Goal: Obtain resource: Download file/media

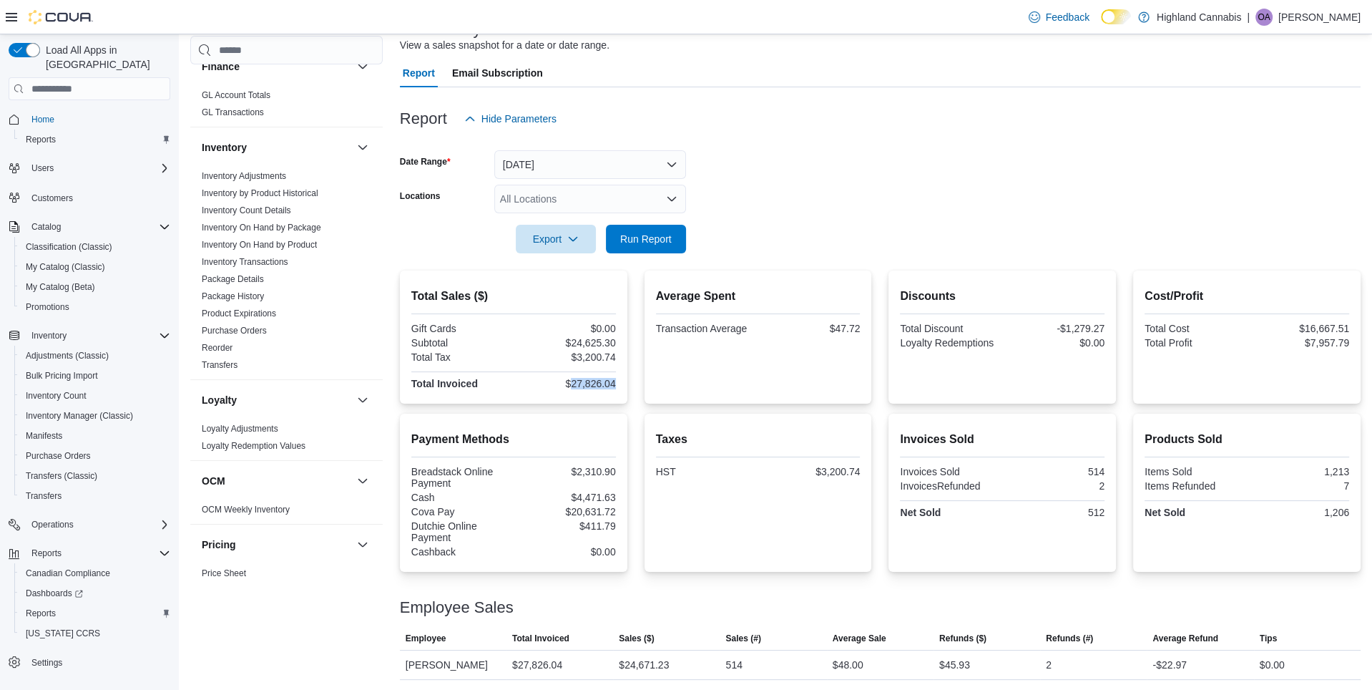
scroll to position [550, 0]
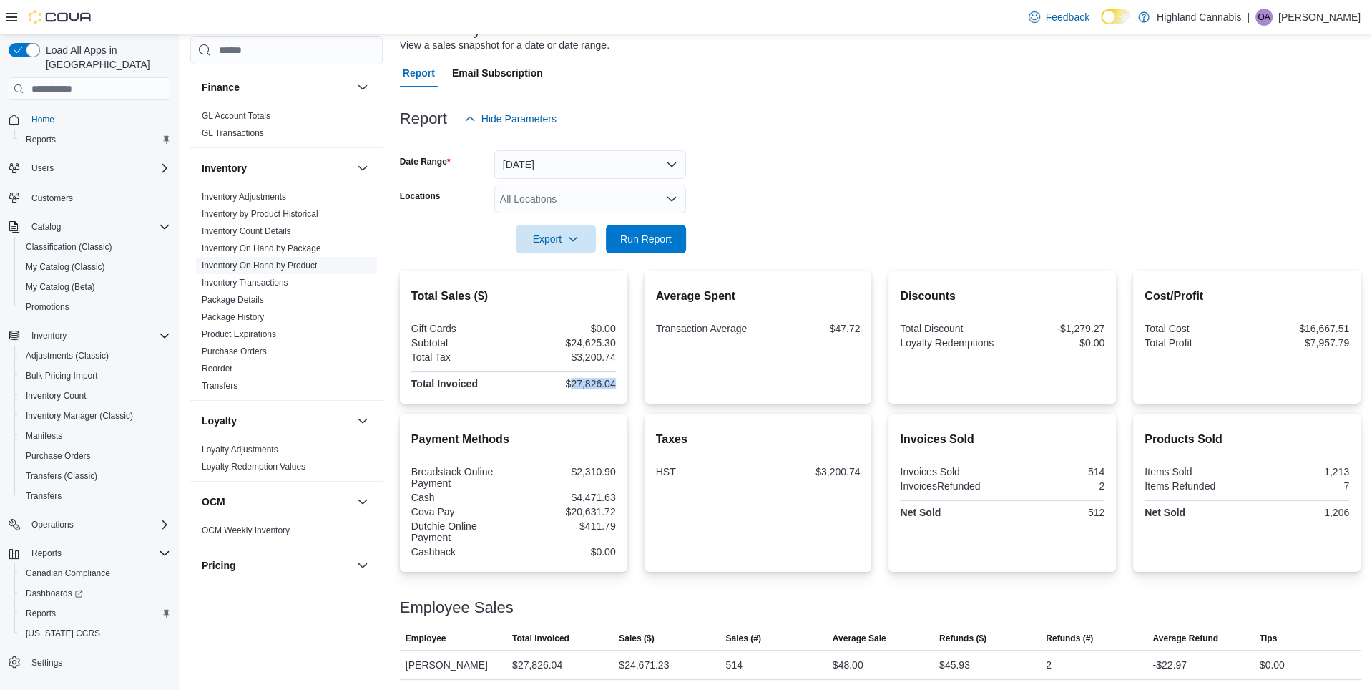
click at [278, 260] on link "Inventory On Hand by Product" at bounding box center [259, 265] width 115 height 10
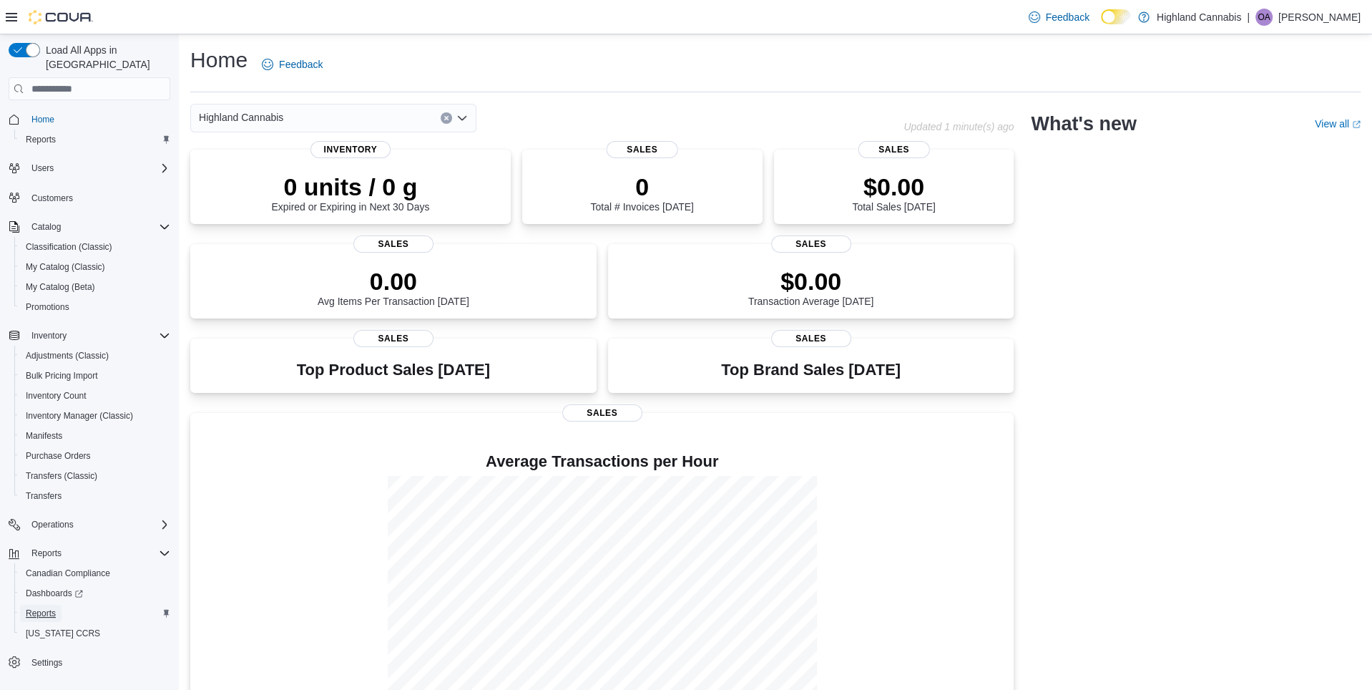
click at [38, 607] on span "Reports" at bounding box center [41, 612] width 30 height 11
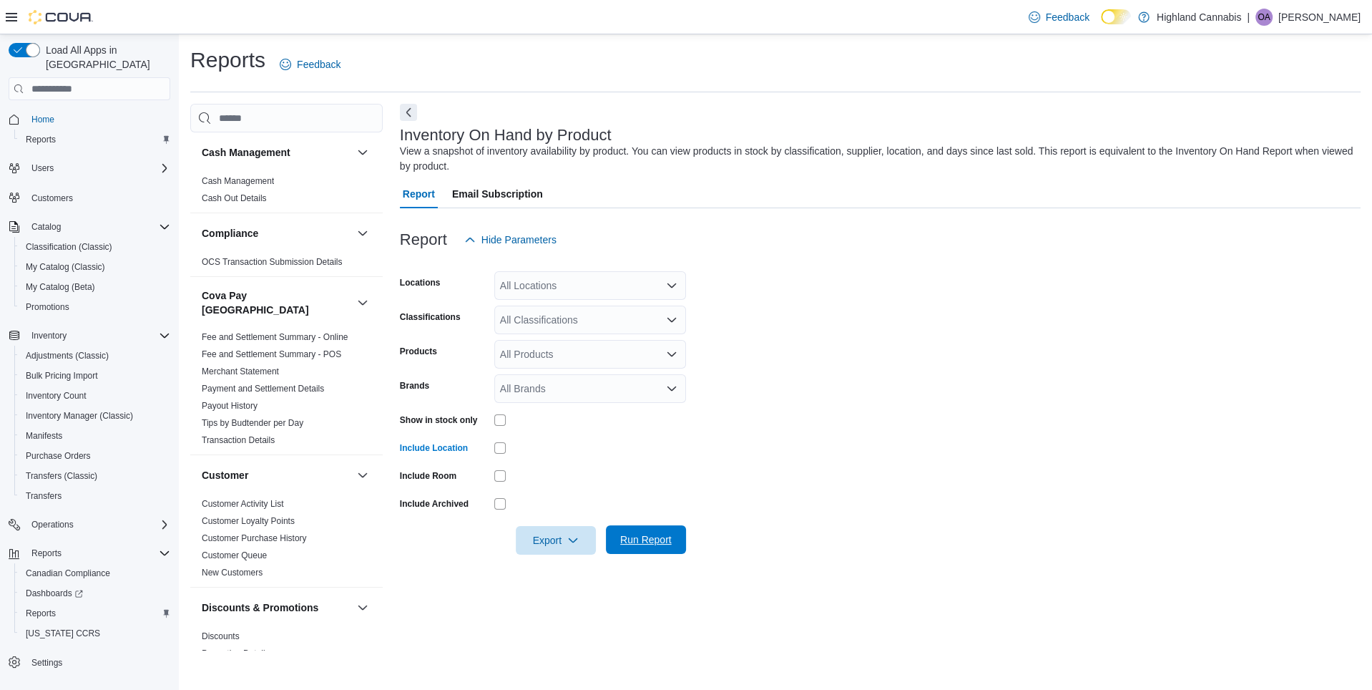
click at [649, 533] on span "Run Report" at bounding box center [646, 539] width 52 height 14
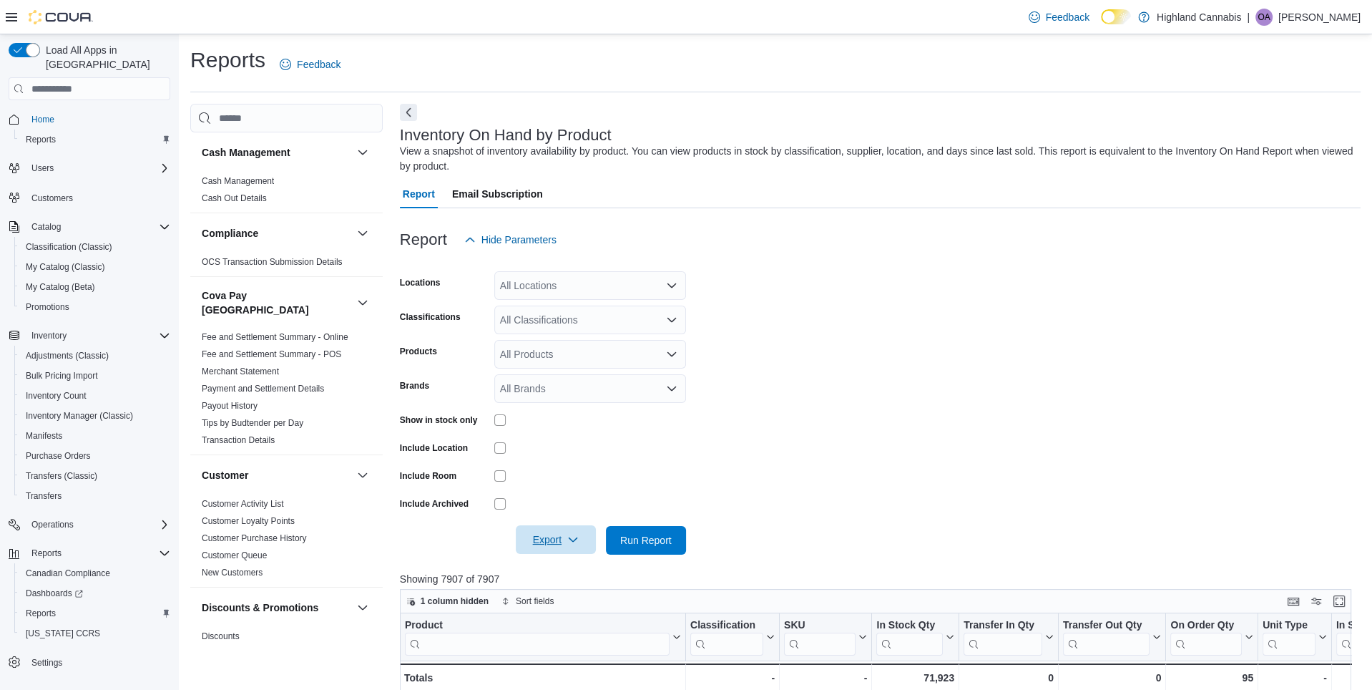
click at [550, 532] on span "Export" at bounding box center [555, 539] width 63 height 29
click at [562, 573] on span "Export to Excel" at bounding box center [556, 568] width 64 height 11
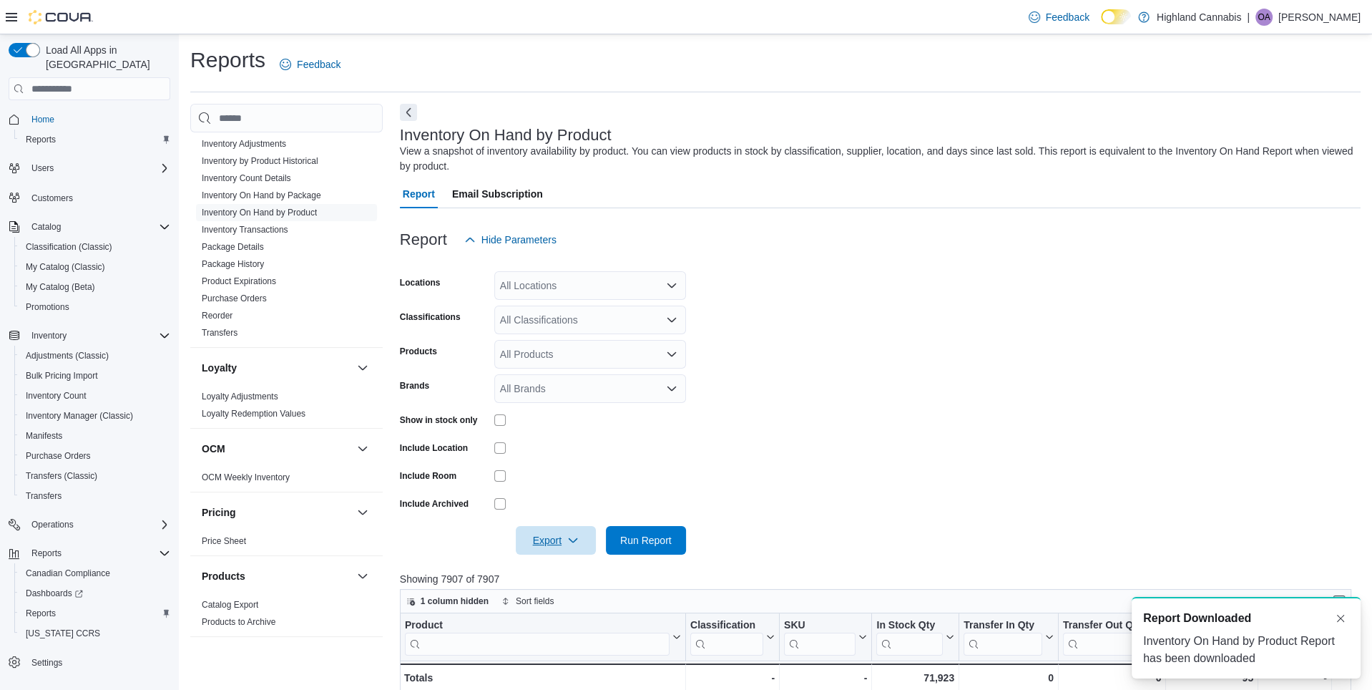
scroll to position [1024, 0]
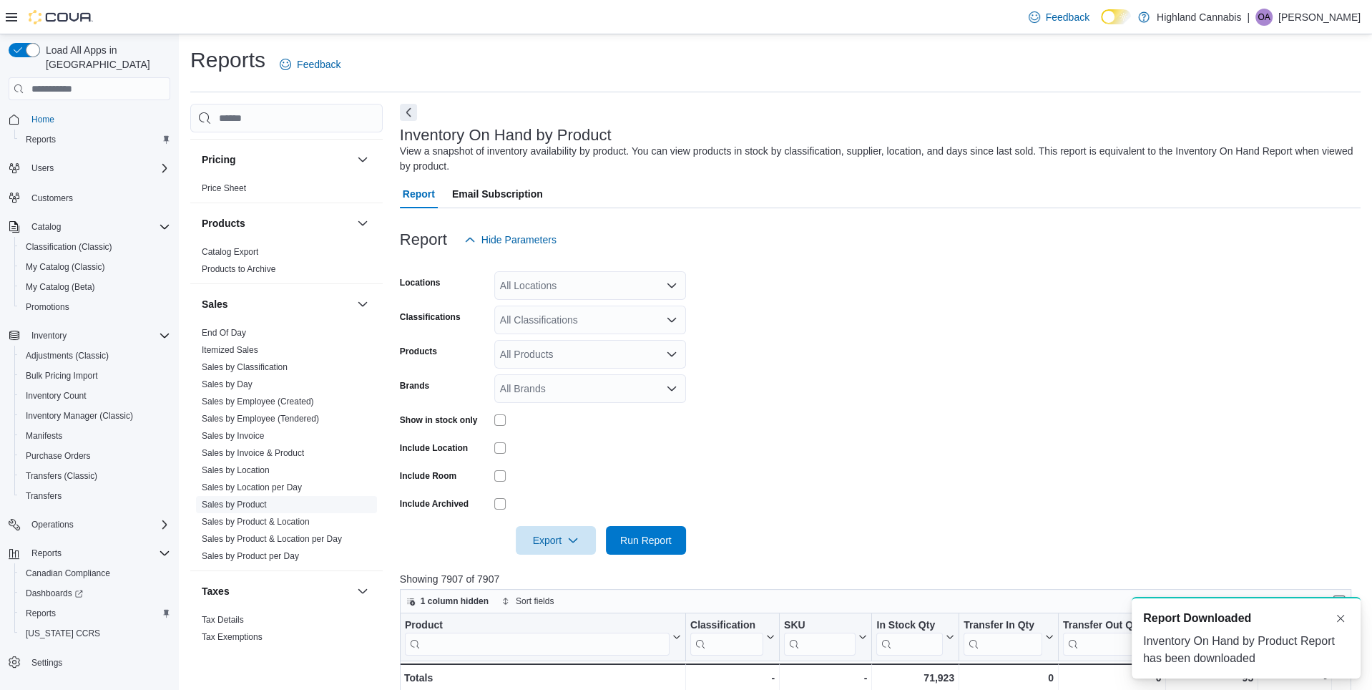
click at [255, 499] on link "Sales by Product" at bounding box center [234, 504] width 65 height 10
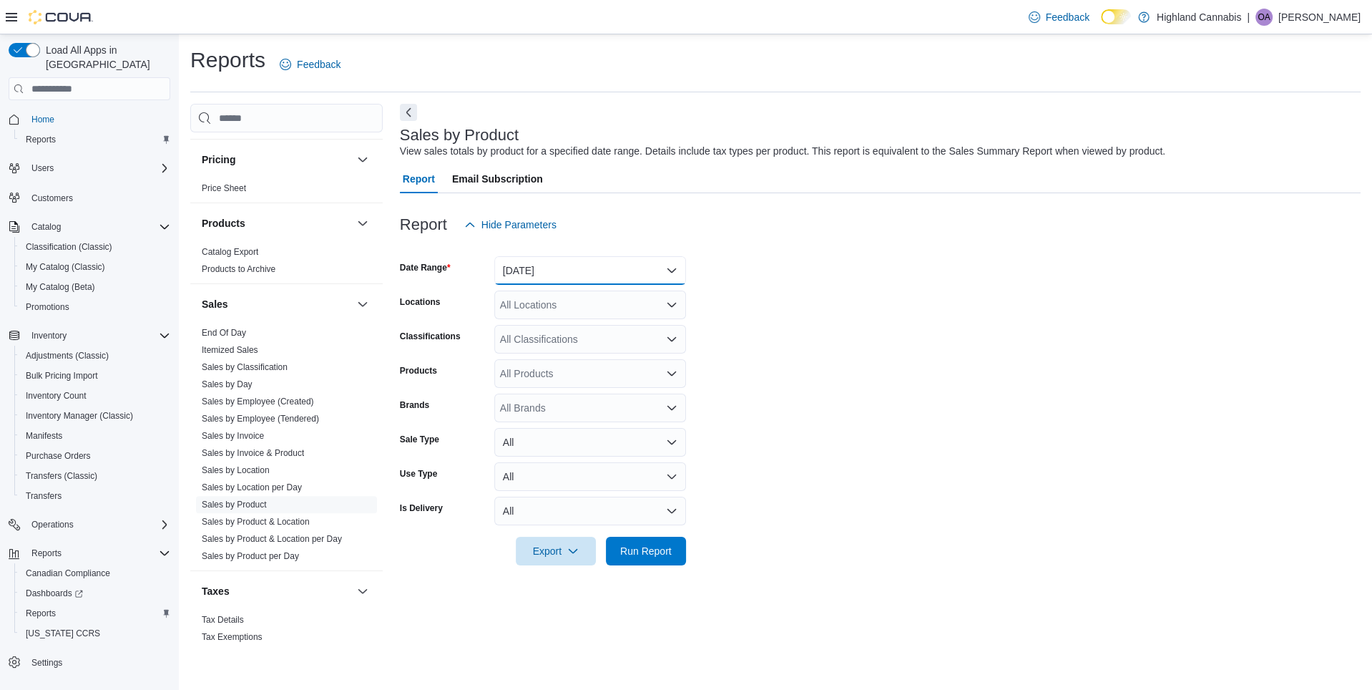
click at [535, 270] on button "[DATE]" at bounding box center [590, 270] width 192 height 29
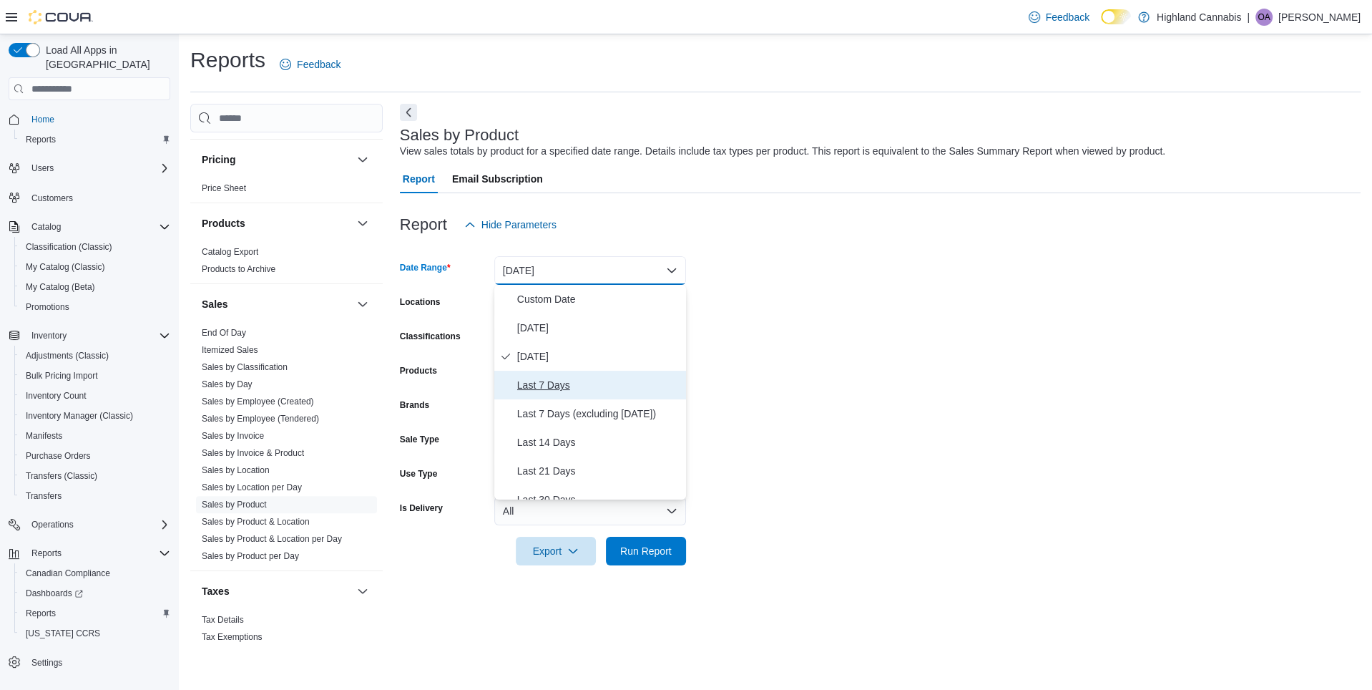
click at [562, 388] on span "Last 7 Days" at bounding box center [598, 384] width 163 height 17
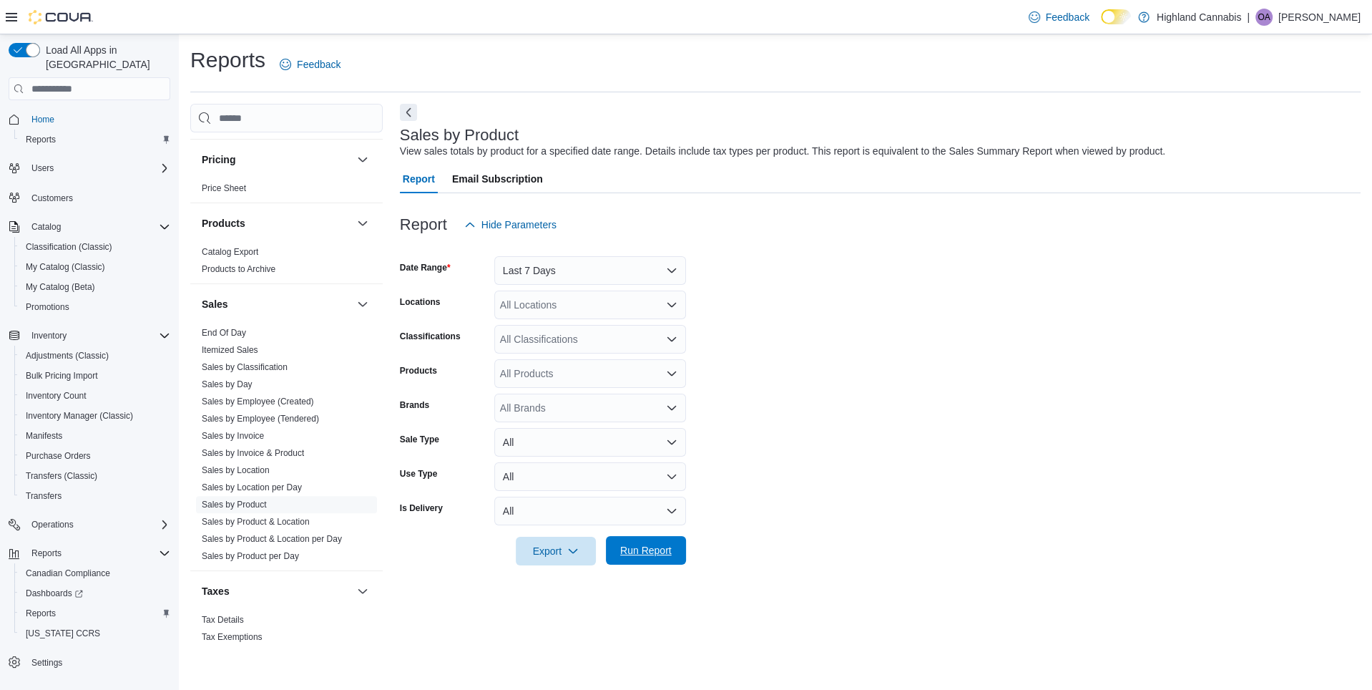
click at [639, 554] on span "Run Report" at bounding box center [646, 550] width 52 height 14
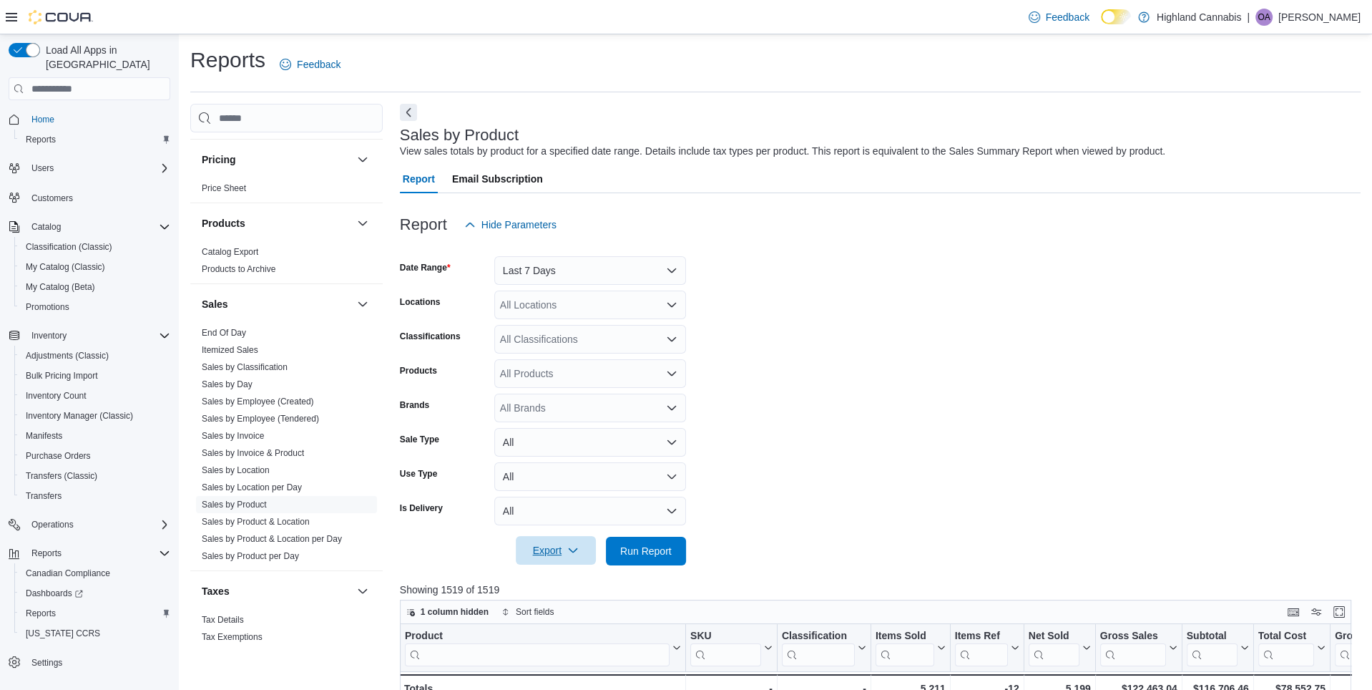
click at [542, 548] on span "Export" at bounding box center [555, 550] width 63 height 29
click at [552, 573] on button "Export to Excel" at bounding box center [557, 579] width 82 height 29
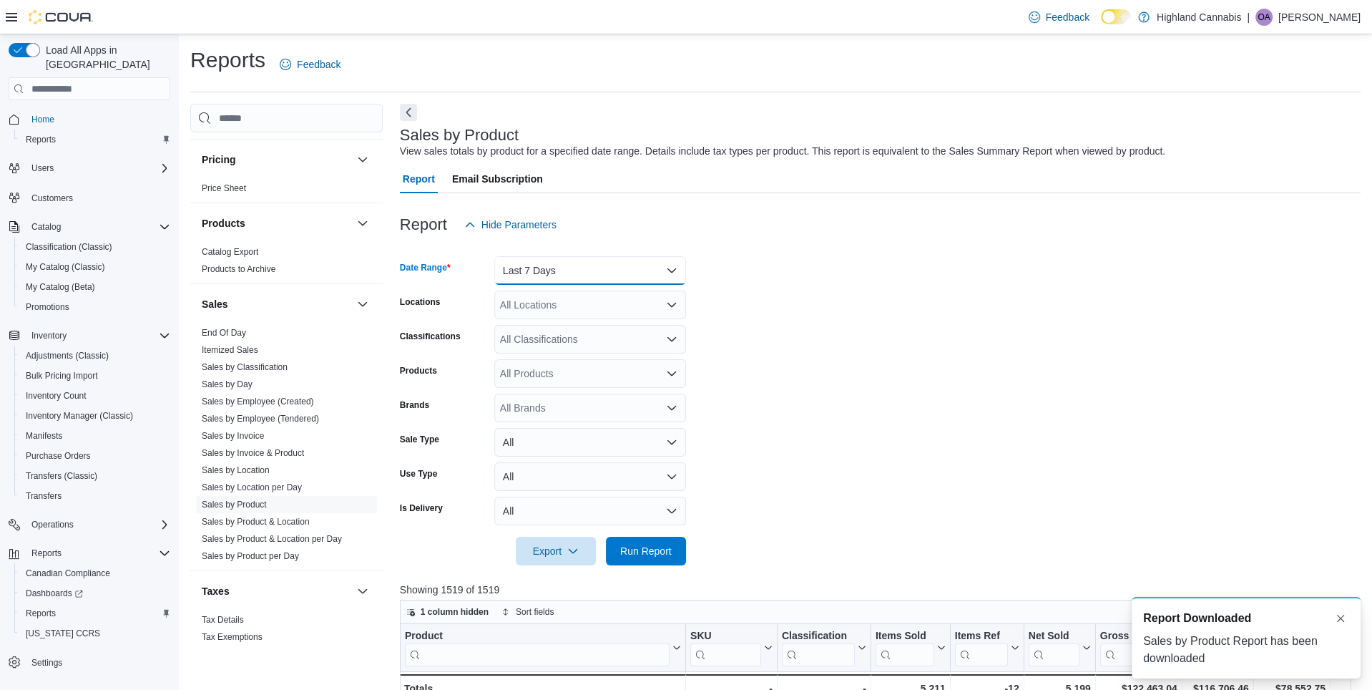
click at [584, 265] on button "Last 7 Days" at bounding box center [590, 270] width 192 height 29
click at [561, 394] on span "Last 30 Days" at bounding box center [598, 396] width 163 height 17
click at [647, 552] on span "Run Report" at bounding box center [646, 550] width 52 height 14
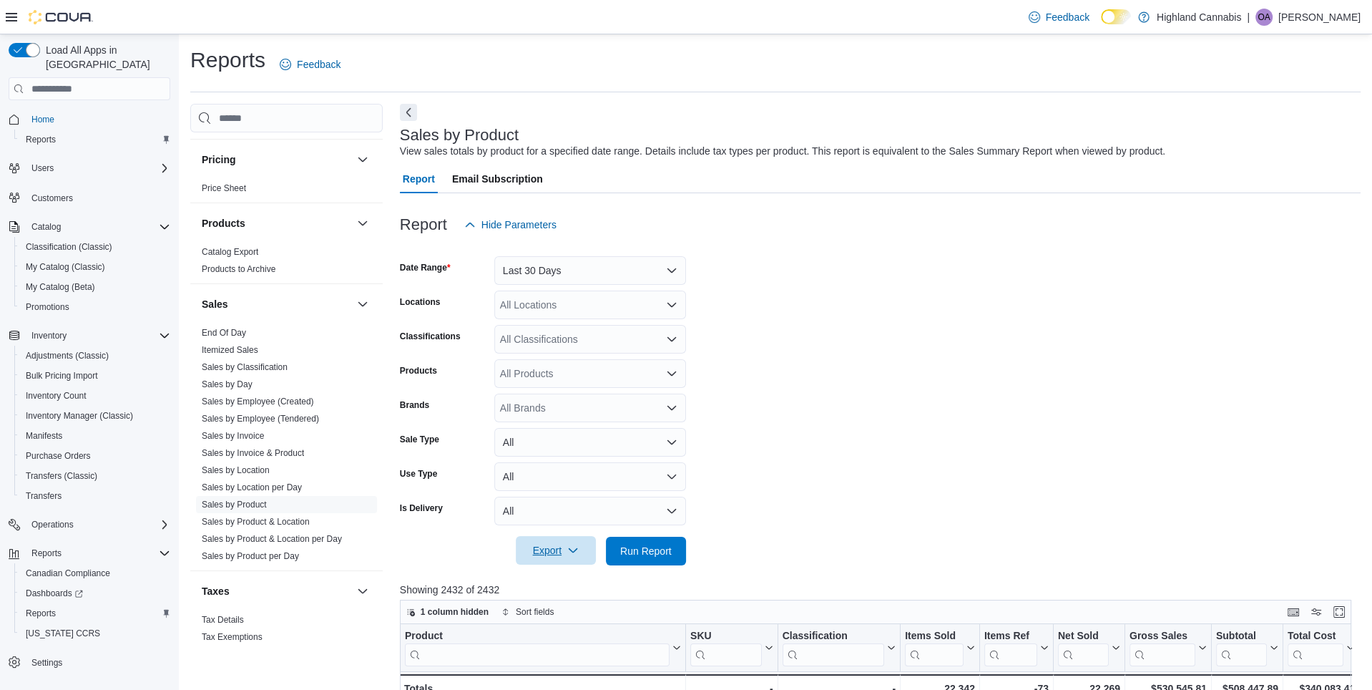
click at [549, 549] on span "Export" at bounding box center [555, 550] width 63 height 29
click at [562, 577] on span "Export to Excel" at bounding box center [556, 579] width 64 height 11
